Goal: Find specific page/section

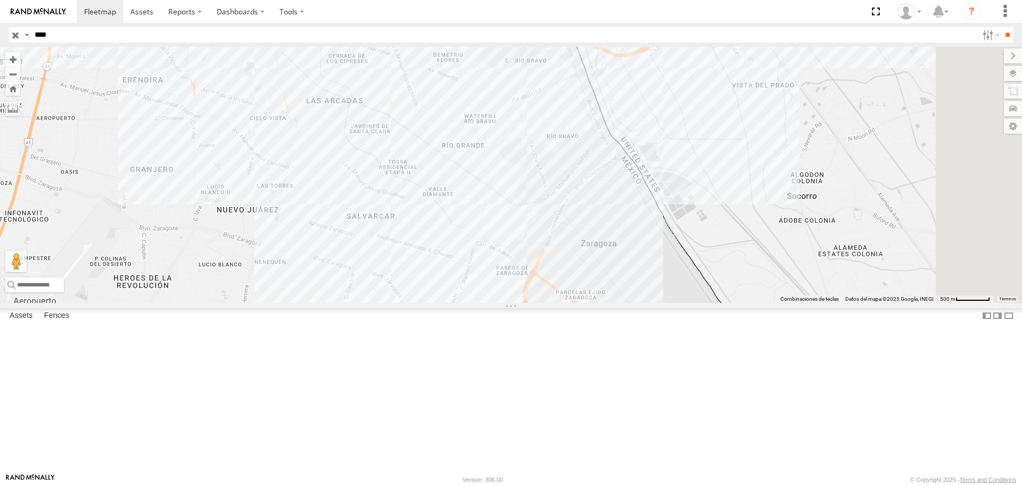
drag, startPoint x: 449, startPoint y: 98, endPoint x: 398, endPoint y: 93, distance: 50.9
click at [367, 87] on div at bounding box center [511, 175] width 1022 height 256
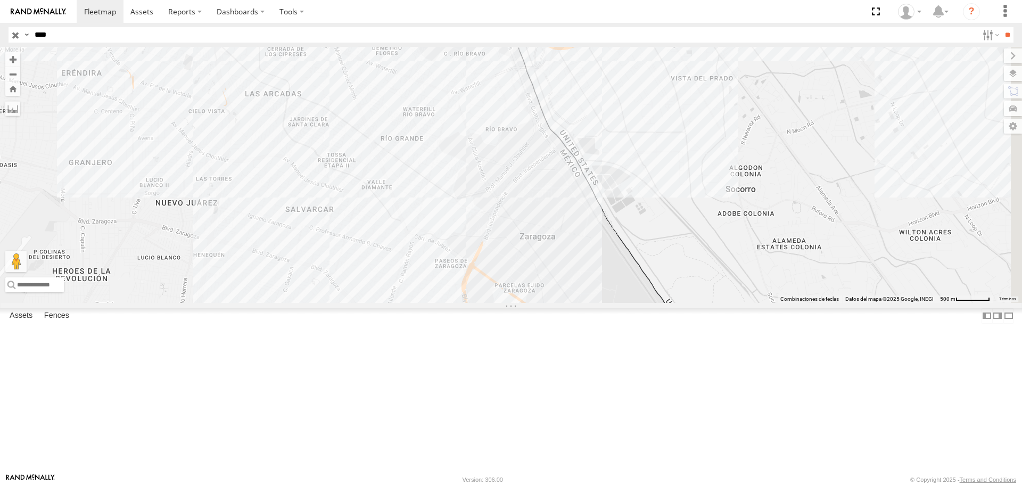
drag, startPoint x: 591, startPoint y: 110, endPoint x: 518, endPoint y: 109, distance: 72.9
click at [521, 109] on div at bounding box center [511, 175] width 1022 height 256
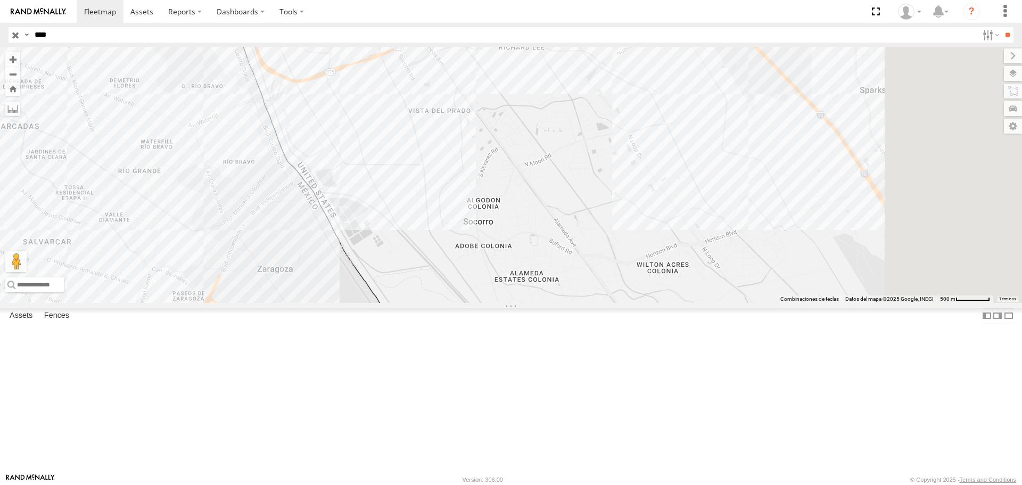
drag, startPoint x: 543, startPoint y: 115, endPoint x: 455, endPoint y: 180, distance: 109.7
click at [479, 155] on div at bounding box center [511, 175] width 1022 height 256
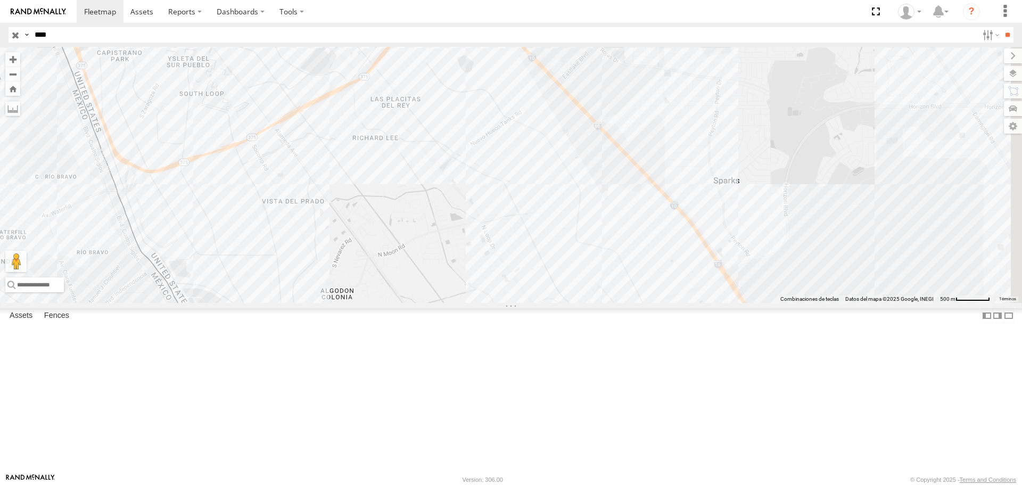
drag, startPoint x: 547, startPoint y: 177, endPoint x: 483, endPoint y: 153, distance: 68.5
click at [486, 155] on div at bounding box center [511, 175] width 1022 height 256
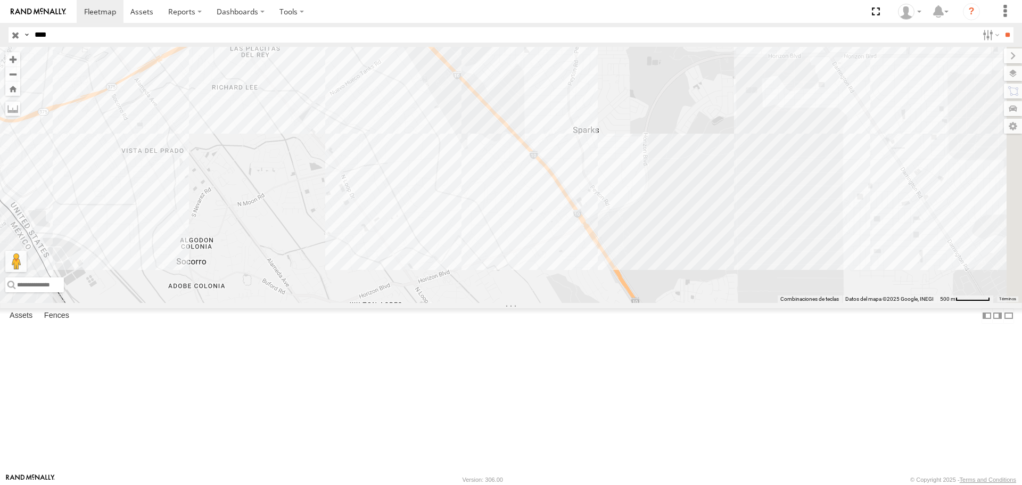
drag, startPoint x: 610, startPoint y: 199, endPoint x: 559, endPoint y: 152, distance: 68.6
click at [559, 152] on div at bounding box center [511, 175] width 1022 height 256
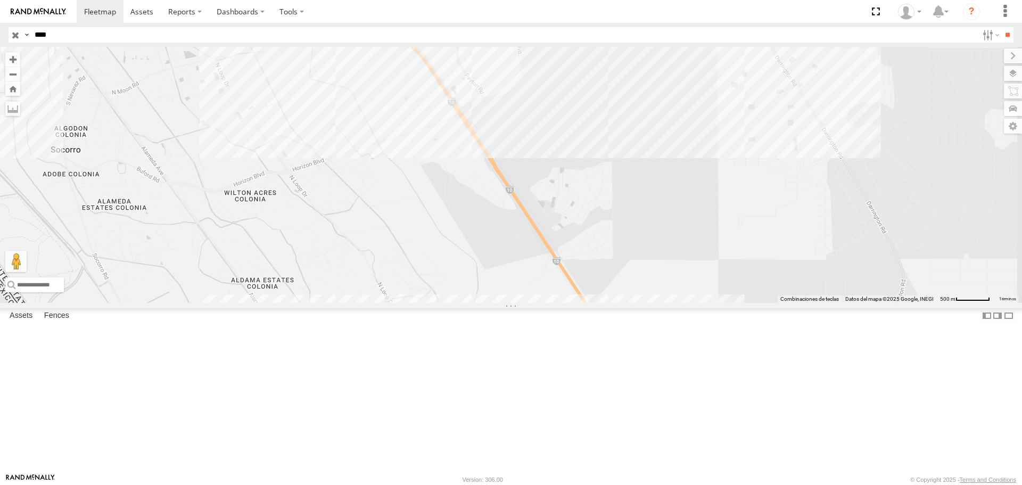
drag, startPoint x: 606, startPoint y: 211, endPoint x: 582, endPoint y: 182, distance: 37.5
click at [582, 182] on div at bounding box center [511, 175] width 1022 height 256
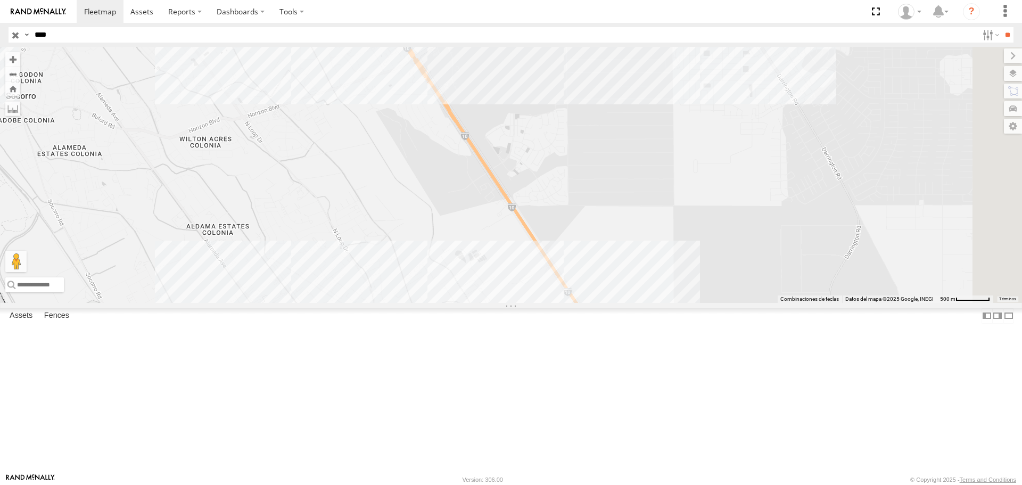
drag, startPoint x: 603, startPoint y: 217, endPoint x: 587, endPoint y: 191, distance: 30.8
click at [589, 193] on div at bounding box center [511, 175] width 1022 height 256
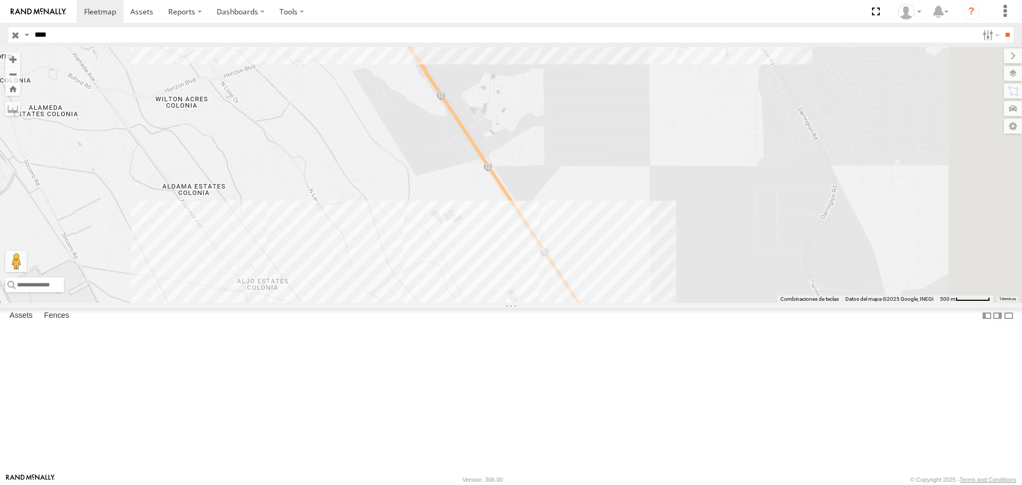
drag, startPoint x: 471, startPoint y: 67, endPoint x: 512, endPoint y: 108, distance: 58.0
click at [512, 109] on div at bounding box center [511, 175] width 1022 height 256
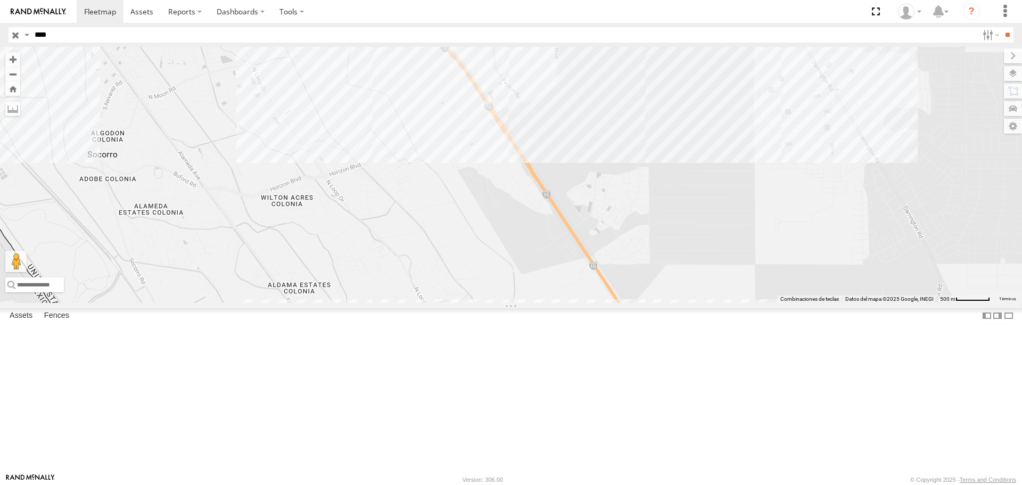
drag, startPoint x: 492, startPoint y: 110, endPoint x: 523, endPoint y: 150, distance: 50.5
click at [523, 150] on div at bounding box center [511, 175] width 1022 height 256
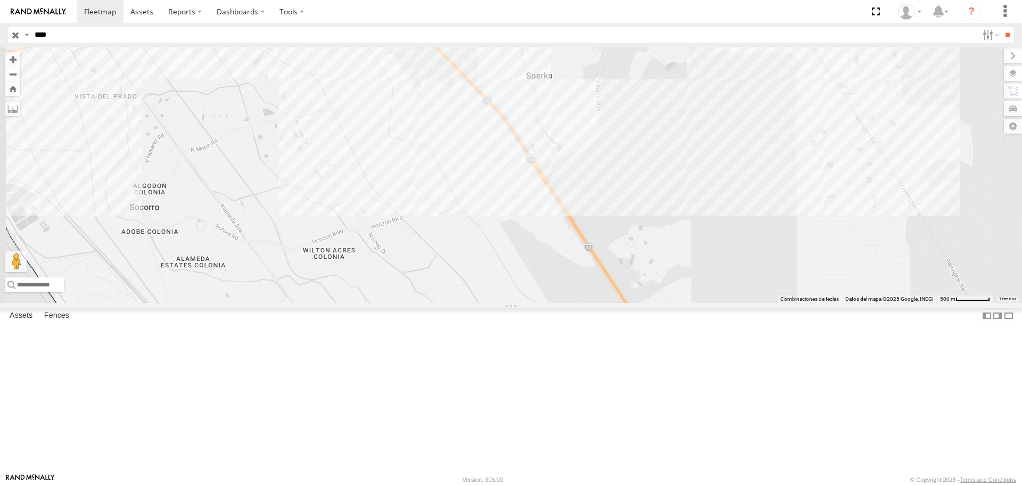
click at [100, 35] on input "****" at bounding box center [504, 34] width 948 height 15
type input "****"
click at [1001, 27] on input "**" at bounding box center [1007, 34] width 12 height 15
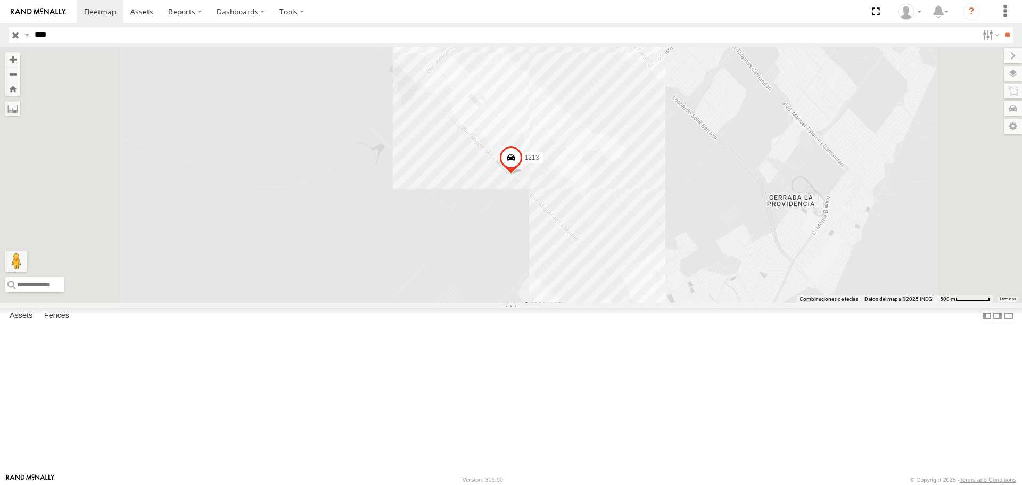
drag, startPoint x: 565, startPoint y: 172, endPoint x: 500, endPoint y: 221, distance: 81.3
click at [503, 219] on div "1213" at bounding box center [511, 175] width 1022 height 256
